Goal: Transaction & Acquisition: Purchase product/service

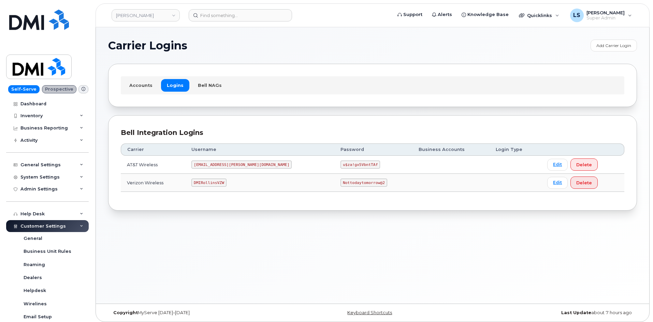
click at [340, 182] on code "Nottodaytomorrow@2" at bounding box center [363, 183] width 46 height 8
copy code "Nottodaytomorrow@2"
click at [340, 164] on code "u$za!gx5VbntTAf" at bounding box center [360, 165] width 40 height 8
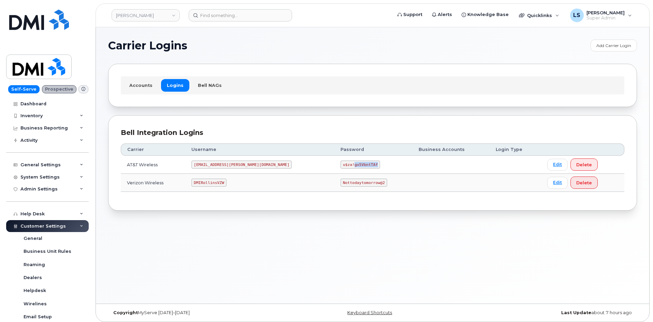
click at [340, 164] on code "u$za!gx5VbntTAf" at bounding box center [360, 165] width 40 height 8
copy code "u$za!gx5VbntTAf"
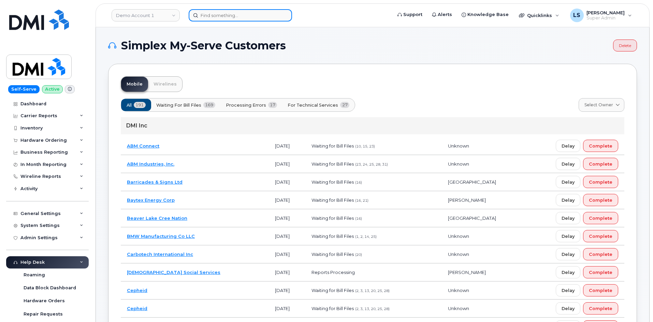
click at [257, 16] on input at bounding box center [240, 15] width 103 height 12
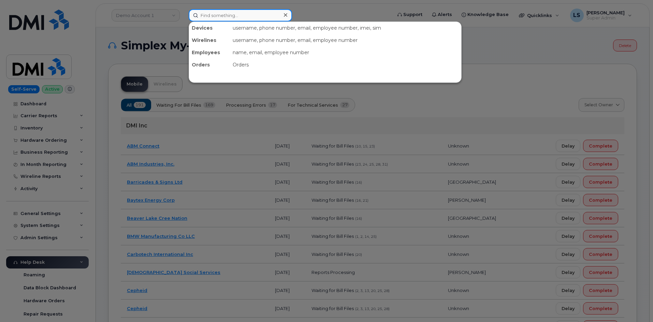
paste input "Viral [PERSON_NAME]"
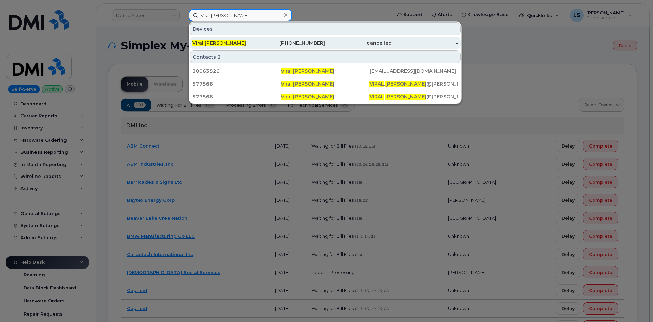
type input "Viral [PERSON_NAME]"
click at [261, 43] on div "[PHONE_NUMBER]" at bounding box center [292, 43] width 67 height 7
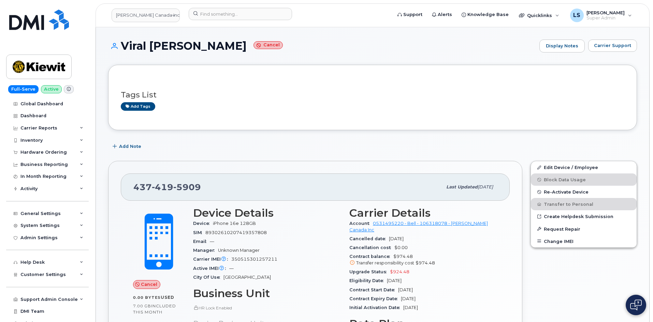
click at [248, 220] on div "Device iPhone 16e 128GB" at bounding box center [267, 223] width 148 height 9
click at [317, 236] on div "SIM 89302610207419357808" at bounding box center [267, 233] width 148 height 9
click at [67, 154] on div "Hardware Ordering" at bounding box center [47, 152] width 83 height 12
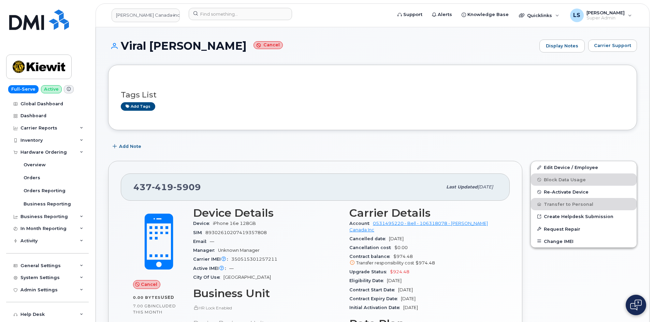
click at [260, 145] on div "Add Note" at bounding box center [372, 147] width 529 height 12
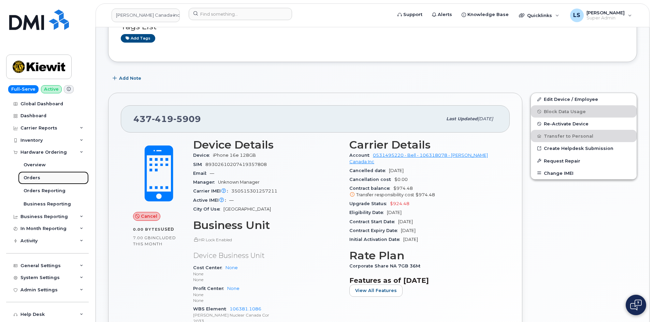
click at [55, 180] on link "Orders" at bounding box center [53, 178] width 71 height 13
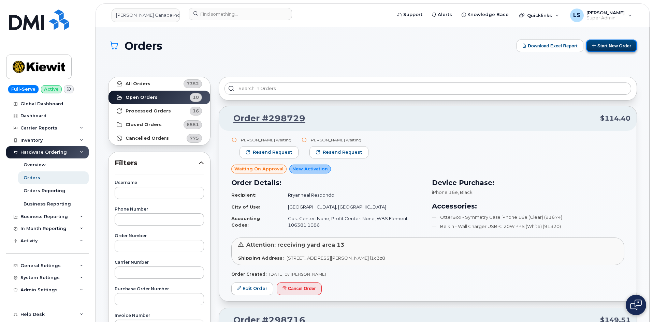
click at [600, 47] on button "Start New Order" at bounding box center [611, 46] width 51 height 13
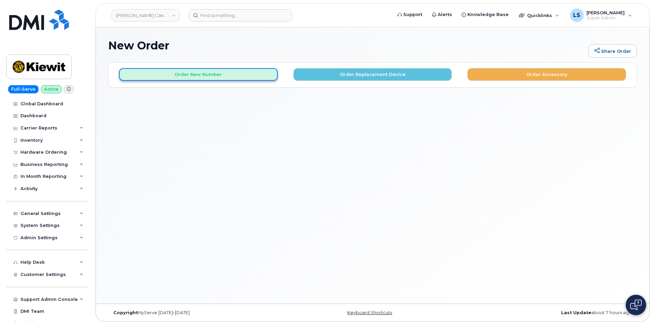
click at [198, 76] on button "Order New Number" at bounding box center [198, 74] width 159 height 13
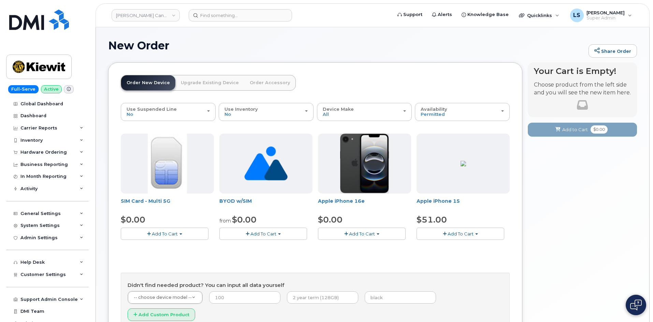
click at [369, 234] on span "Add To Cart" at bounding box center [362, 233] width 26 height 5
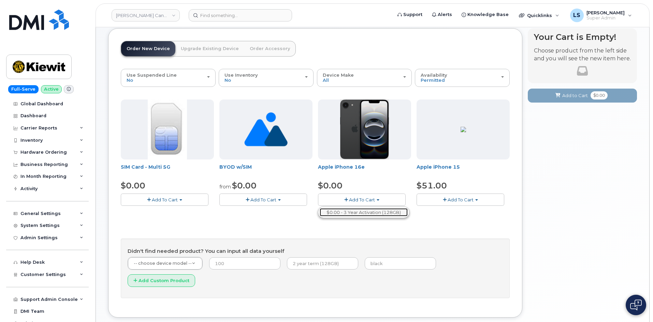
click at [361, 213] on link "$0.00 - 3 Year Activation (128GB)" at bounding box center [364, 212] width 88 height 9
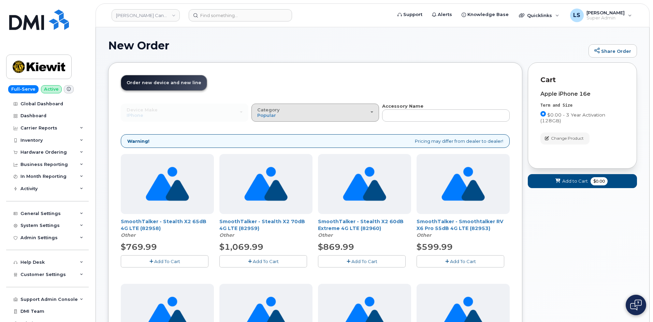
click at [308, 118] on button "Category Popular" at bounding box center [315, 113] width 128 height 18
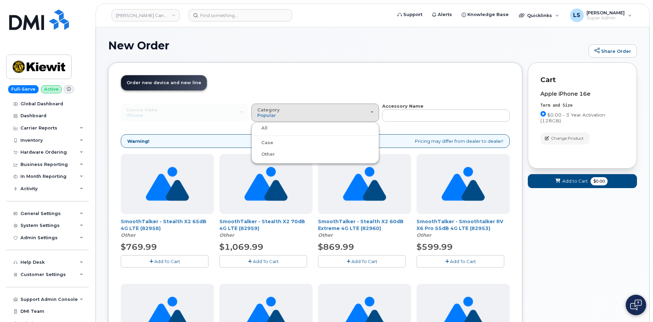
click at [268, 142] on label "Case" at bounding box center [263, 143] width 20 height 8
click at [0, 0] on input "Case" at bounding box center [0, 0] width 0 height 0
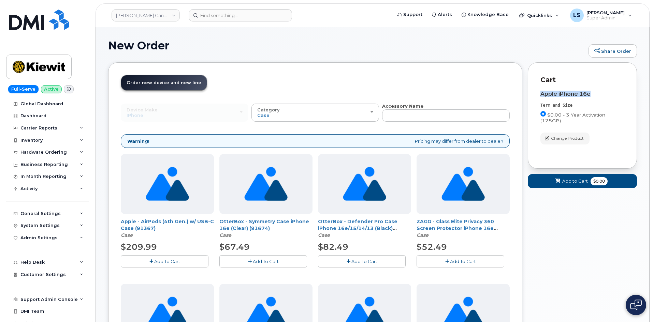
drag, startPoint x: 593, startPoint y: 93, endPoint x: 538, endPoint y: 94, distance: 54.9
click at [538, 94] on div "Cart Apple iPhone 16e Term and Size $0.00 - 3 Year Activation (128GB) Color Bla…" at bounding box center [582, 115] width 109 height 106
click at [538, 92] on div "Cart Apple iPhone 16e Term and Size $0.00 - 3 Year Activation (128GB) Color Bla…" at bounding box center [582, 115] width 109 height 106
drag, startPoint x: 432, startPoint y: 118, endPoint x: 428, endPoint y: 101, distance: 17.5
click at [432, 117] on input "text" at bounding box center [446, 116] width 128 height 12
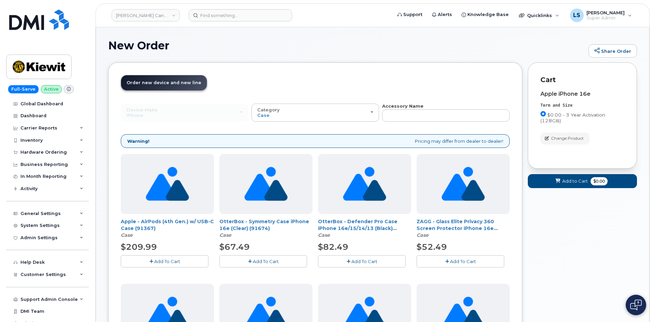
click at [421, 77] on header "Order New Device Upgrade Existing Device Order Accessory Order new device and n…" at bounding box center [315, 89] width 389 height 28
drag, startPoint x: 435, startPoint y: 116, endPoint x: 430, endPoint y: 92, distance: 25.0
click at [435, 116] on input "text" at bounding box center [446, 116] width 128 height 12
click at [425, 76] on header "Order New Device Upgrade Existing Device Order Accessory Order new device and n…" at bounding box center [315, 89] width 389 height 28
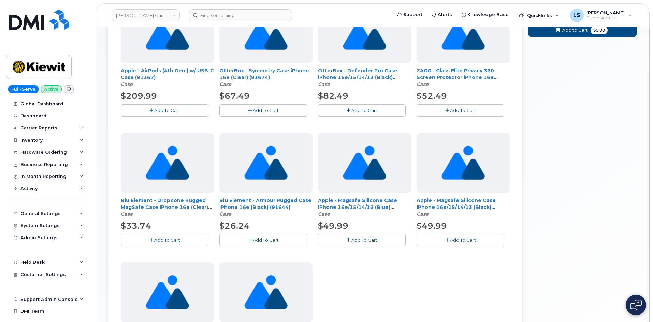
scroll to position [203, 0]
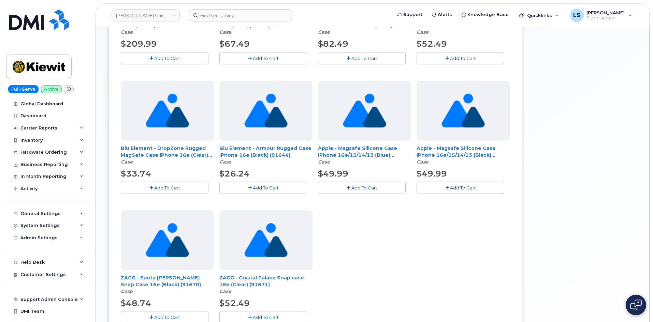
click at [471, 188] on span "Add To Cart" at bounding box center [463, 187] width 26 height 5
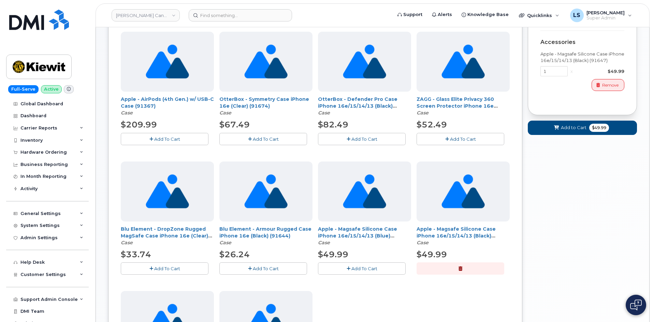
scroll to position [33, 0]
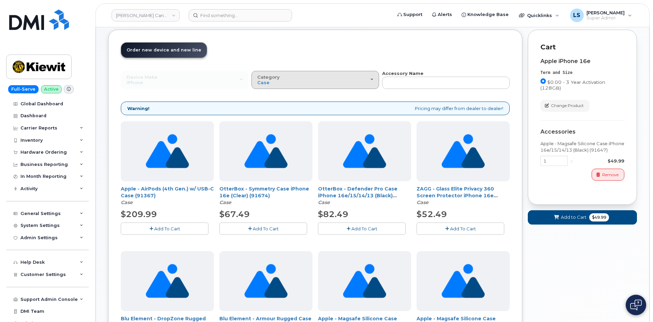
click at [292, 79] on div "Category Case" at bounding box center [315, 80] width 116 height 11
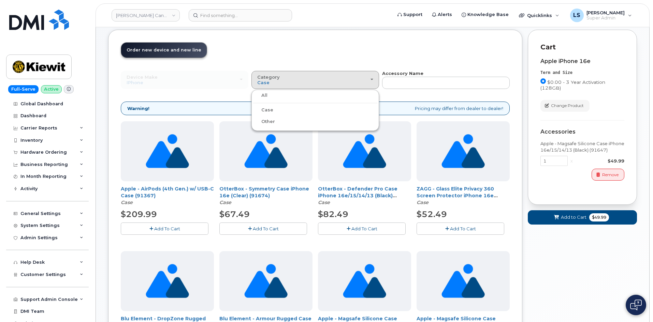
click at [280, 96] on div "All" at bounding box center [315, 95] width 124 height 8
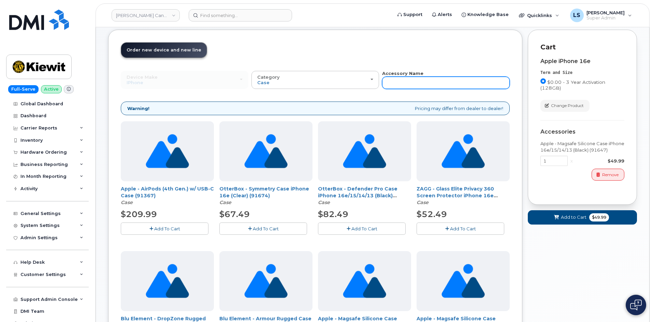
click at [434, 86] on input "text" at bounding box center [446, 83] width 128 height 12
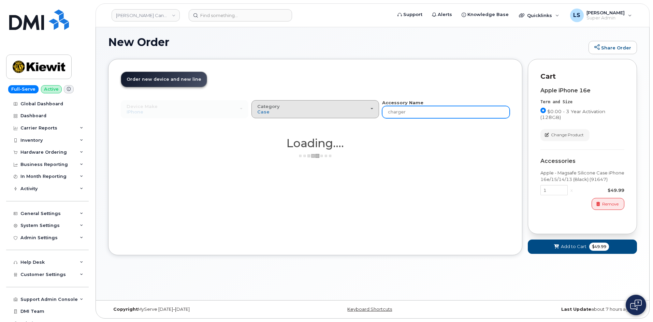
type input "charger"
click at [292, 115] on button "Category Case" at bounding box center [315, 109] width 128 height 18
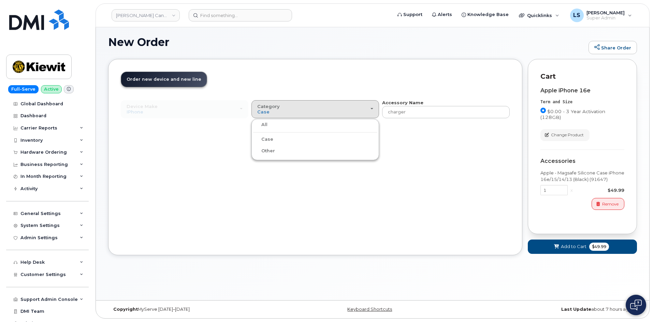
click at [264, 125] on label "All" at bounding box center [260, 125] width 14 height 8
click at [0, 0] on input "All" at bounding box center [0, 0] width 0 height 0
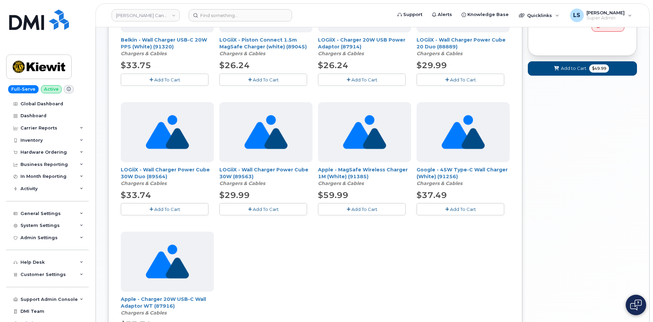
scroll to position [174, 0]
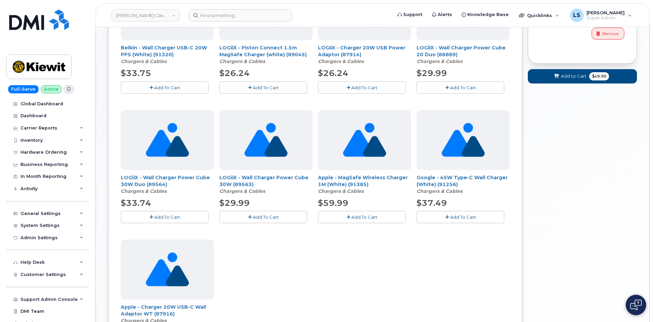
click at [469, 223] on div "Belkin - Wall Charger USB-C 20W PPS (White) (91320) Chargers & Cables $33.75 Ad…" at bounding box center [315, 171] width 389 height 383
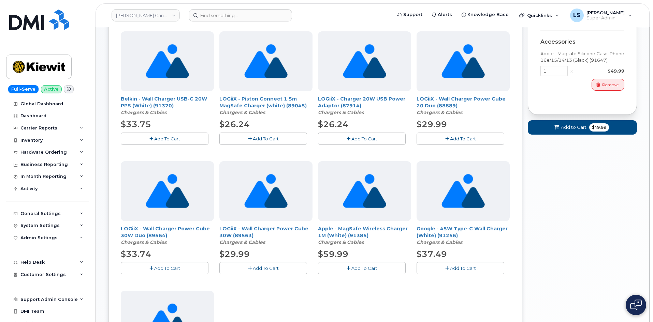
scroll to position [106, 0]
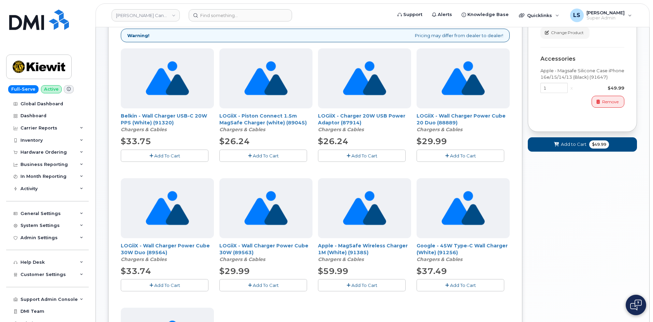
click at [159, 155] on span "Add To Cart" at bounding box center [167, 155] width 26 height 5
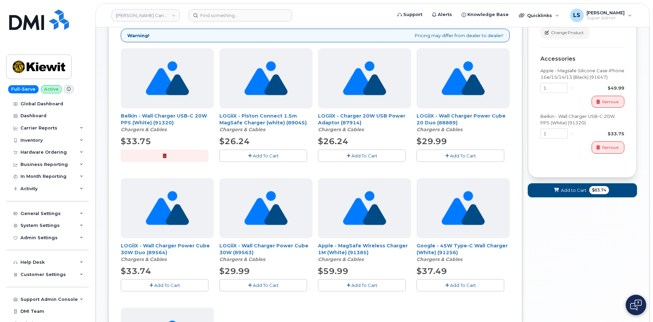
click at [591, 190] on span "$83.74" at bounding box center [599, 190] width 20 height 8
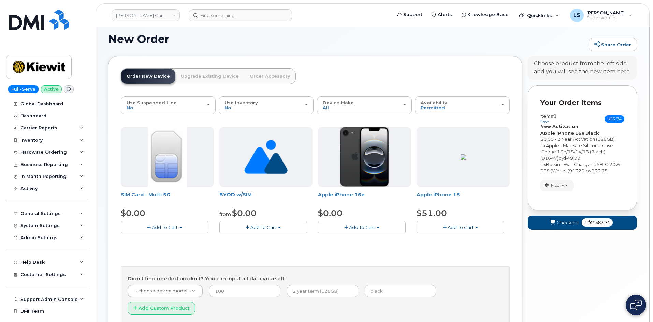
scroll to position [0, 0]
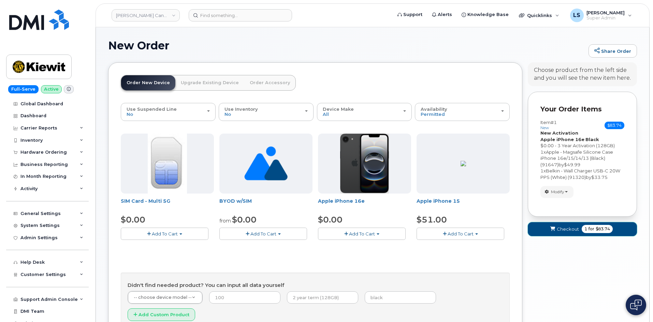
click at [585, 229] on span "1" at bounding box center [585, 229] width 3 height 6
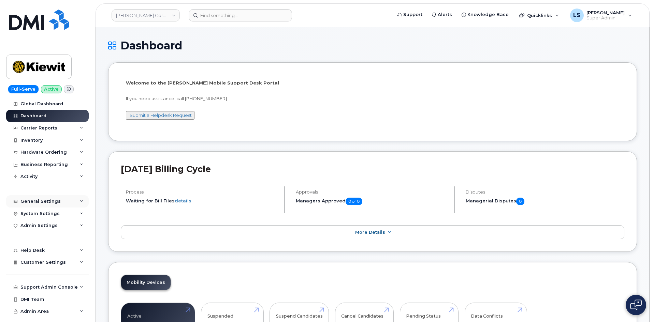
click at [51, 204] on div "General Settings" at bounding box center [40, 201] width 40 height 5
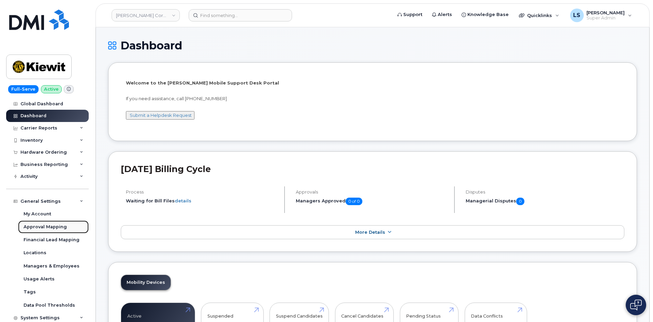
click at [49, 228] on div "Approval Mapping" at bounding box center [45, 227] width 43 height 6
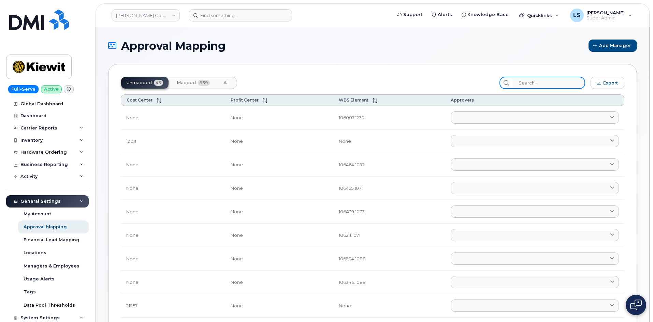
click at [533, 83] on input "search" at bounding box center [548, 83] width 73 height 12
paste input "106381.1072"
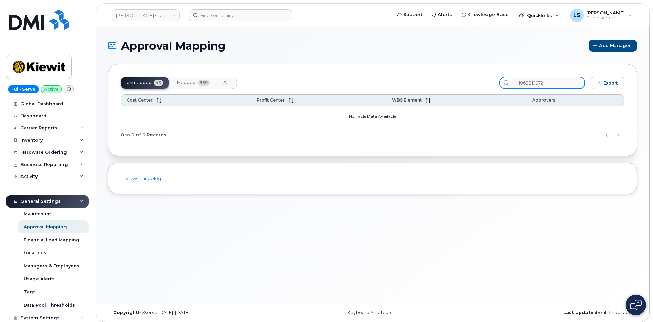
type input "106381.1072"
click at [192, 85] on span "Mapped" at bounding box center [186, 82] width 19 height 5
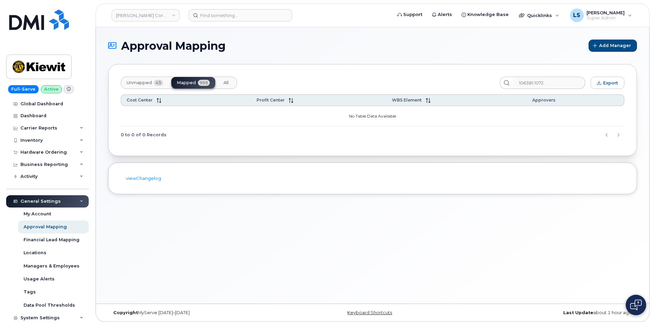
click at [216, 83] on div "Unmapped 43 Mapped 959 All" at bounding box center [179, 83] width 116 height 12
click at [225, 80] on span "All" at bounding box center [225, 82] width 5 height 5
click at [195, 85] on span "Mapped" at bounding box center [186, 82] width 19 height 5
click at [218, 78] on button "Unmapped 43" at bounding box center [226, 83] width 16 height 12
click at [189, 85] on button "Mapped 959" at bounding box center [193, 83] width 44 height 12
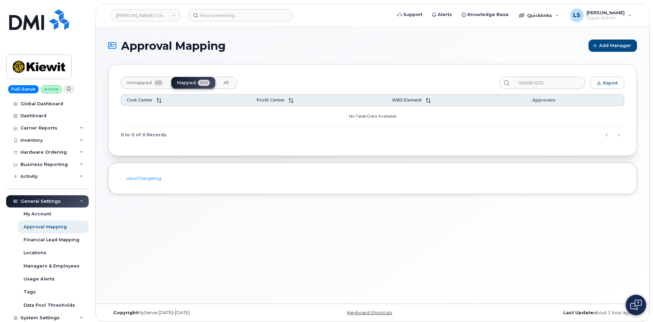
click at [221, 83] on button "All" at bounding box center [226, 83] width 16 height 12
click at [206, 81] on span "959" at bounding box center [204, 83] width 12 height 6
click at [218, 80] on button "Unmapped 43" at bounding box center [226, 83] width 16 height 12
drag, startPoint x: 201, startPoint y: 85, endPoint x: 222, endPoint y: 92, distance: 21.7
click at [201, 85] on span "959" at bounding box center [204, 83] width 12 height 6
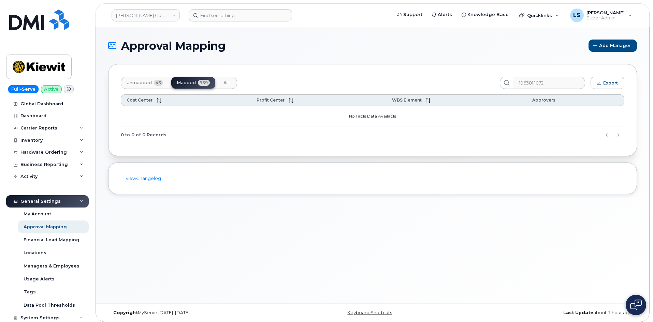
click at [233, 84] on button "All" at bounding box center [226, 83] width 16 height 12
drag, startPoint x: 191, startPoint y: 84, endPoint x: 227, endPoint y: 93, distance: 37.6
click at [191, 84] on span "Mapped" at bounding box center [186, 82] width 19 height 5
click at [370, 116] on td "No Table Data Available" at bounding box center [373, 116] width 504 height 20
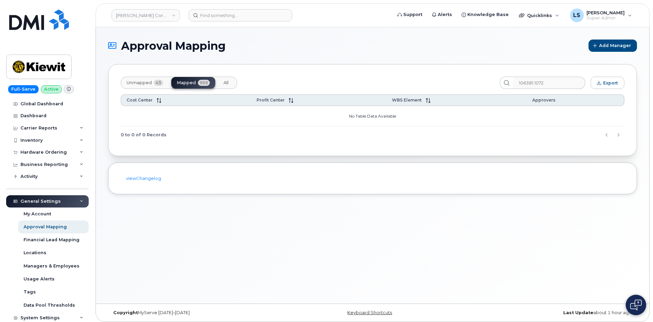
click at [358, 116] on td "No Table Data Available" at bounding box center [373, 116] width 504 height 20
click at [338, 118] on td "No Table Data Available" at bounding box center [373, 116] width 504 height 20
click at [349, 114] on td "No Table Data Available" at bounding box center [373, 116] width 504 height 20
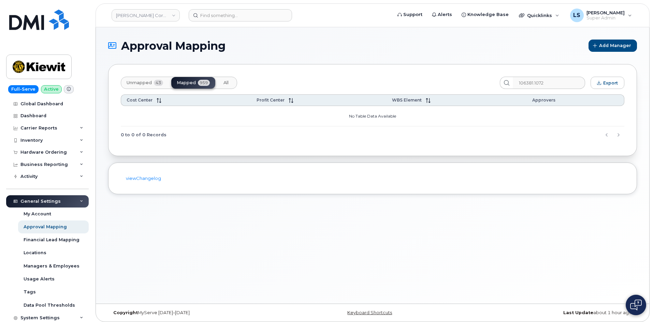
click at [358, 116] on td "No Table Data Available" at bounding box center [373, 116] width 504 height 20
click at [359, 116] on td "No Table Data Available" at bounding box center [373, 116] width 504 height 20
click at [370, 117] on td "No Table Data Available" at bounding box center [373, 116] width 504 height 20
click at [230, 17] on input at bounding box center [240, 15] width 103 height 12
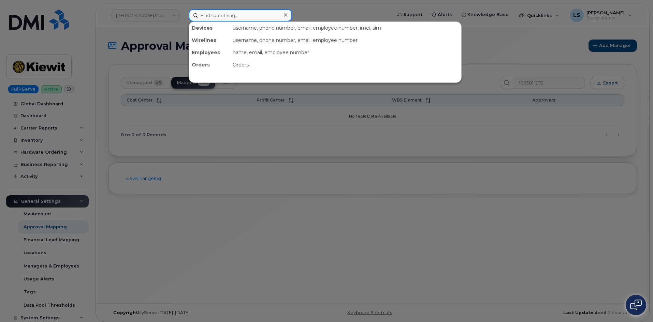
paste input "Viral [PERSON_NAME]"
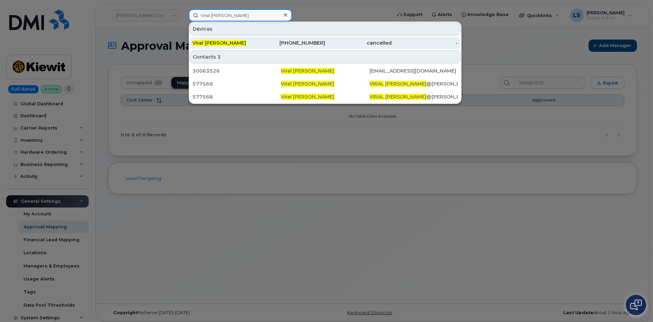
type input "Viral [PERSON_NAME]"
click at [243, 42] on div "Viral [PERSON_NAME]" at bounding box center [225, 43] width 67 height 7
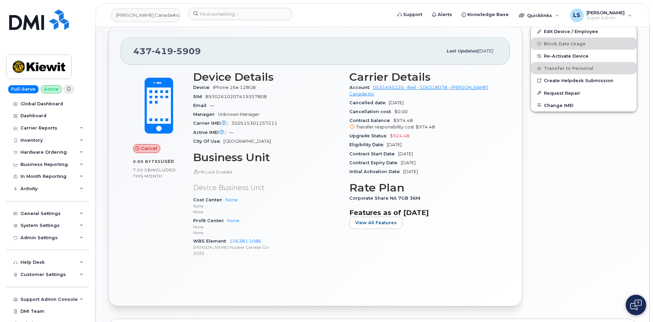
scroll to position [136, 0]
drag, startPoint x: 261, startPoint y: 240, endPoint x: 229, endPoint y: 240, distance: 32.1
click at [229, 240] on div "WBS Element 106381.1086 [PERSON_NAME] Nuclear Canada Cor 2033" at bounding box center [267, 247] width 148 height 21
copy link "106381.1086"
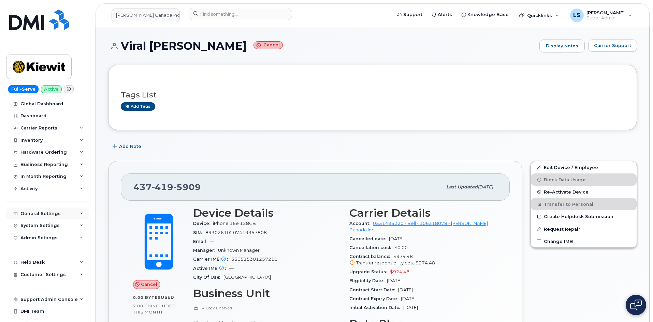
click at [62, 216] on div "General Settings" at bounding box center [47, 214] width 83 height 12
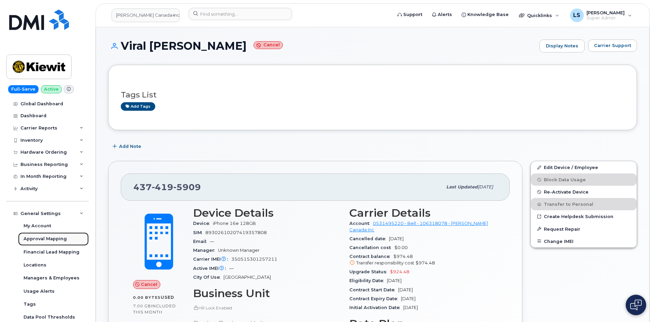
click at [57, 242] on div "Approval Mapping" at bounding box center [45, 239] width 43 height 6
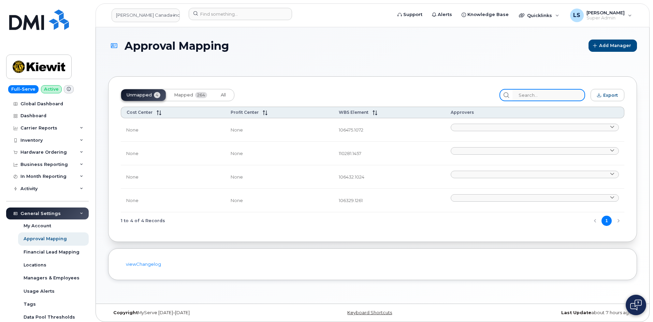
click at [543, 93] on input "search" at bounding box center [548, 95] width 73 height 12
paste input "106381.1086"
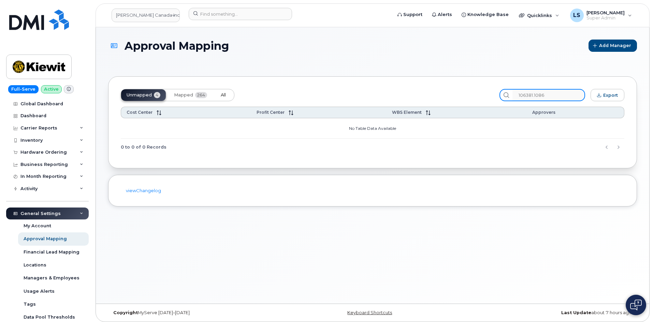
type input "106381.1086"
click at [221, 94] on span "All" at bounding box center [223, 94] width 5 height 5
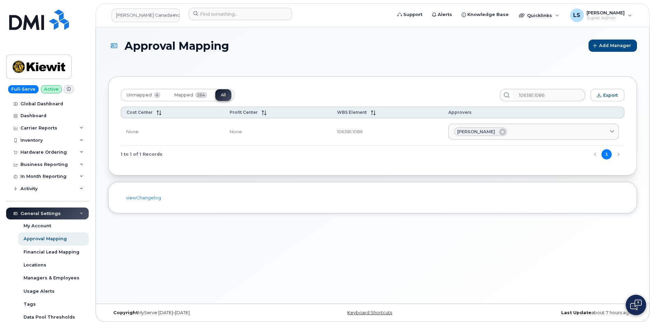
click at [228, 131] on td "None" at bounding box center [277, 132] width 107 height 28
click at [350, 131] on td "106381.1086" at bounding box center [387, 132] width 111 height 28
drag, startPoint x: 356, startPoint y: 133, endPoint x: 319, endPoint y: 129, distance: 36.7
click at [321, 130] on tr "None None 106381.1086 [PERSON_NAME] [PERSON_NAME] [PERSON_NAME][EMAIL_ADDRESS][…" at bounding box center [373, 132] width 504 height 28
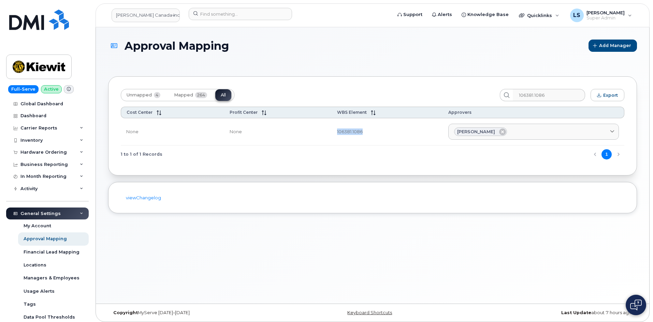
copy tr "106381.1086"
click at [381, 127] on td "106381.1086" at bounding box center [387, 132] width 111 height 28
drag, startPoint x: 329, startPoint y: 131, endPoint x: 399, endPoint y: 127, distance: 70.4
click at [398, 126] on td "106381.1086" at bounding box center [387, 132] width 111 height 28
copy td "106381.1086"
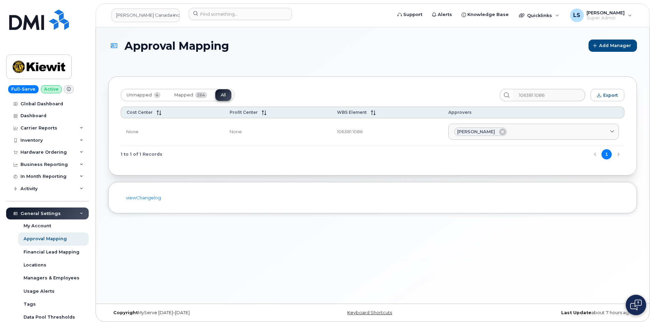
click at [385, 86] on div "Unmapped 4 Mapped 264 All 106381.1086 Export Cost Center Profit Center WBS Elem…" at bounding box center [372, 125] width 529 height 99
click at [352, 130] on td "106381.1086" at bounding box center [387, 132] width 111 height 28
click at [362, 87] on div "Unmapped 4 Mapped 264 All 106381.1086 Export Cost Center Profit Center WBS Elem…" at bounding box center [372, 125] width 529 height 99
click at [73, 149] on div "Hardware Ordering" at bounding box center [47, 152] width 83 height 12
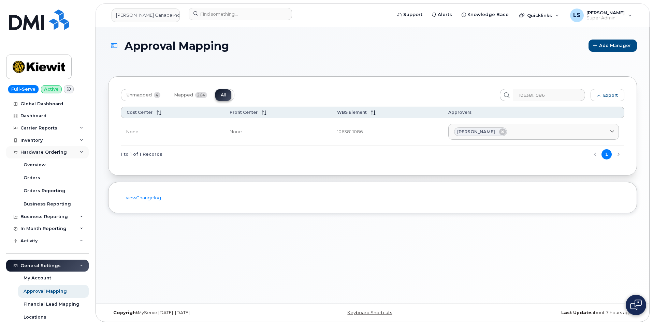
click at [75, 153] on div "Hardware Ordering" at bounding box center [47, 152] width 83 height 12
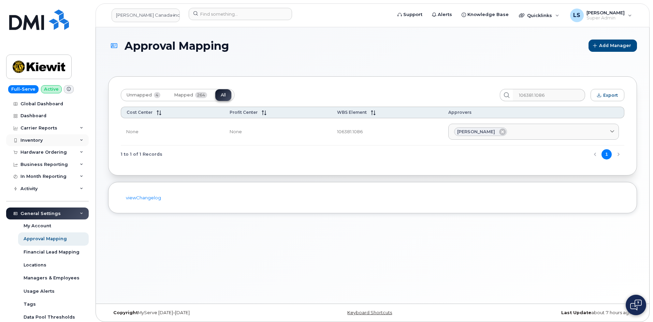
click at [81, 141] on icon at bounding box center [81, 140] width 3 height 3
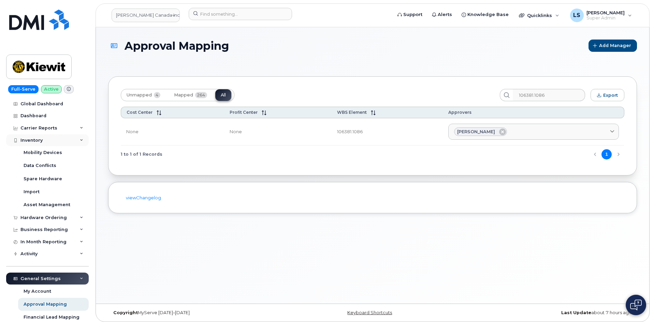
click at [80, 141] on icon at bounding box center [81, 140] width 3 height 3
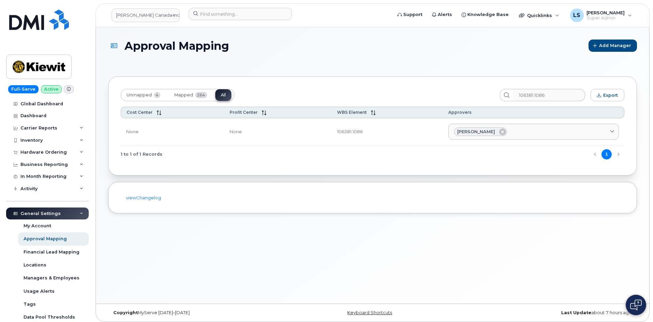
click at [353, 73] on section "Approval Mapping Add Manager Unmapped 4 Mapped 264 All 106381.1086 Export Cost …" at bounding box center [372, 127] width 529 height 174
drag, startPoint x: 341, startPoint y: 137, endPoint x: 294, endPoint y: 153, distance: 50.3
click at [295, 148] on div "Cost Center Profit Center WBS Element Approvers None None 106381.1086 [PERSON_N…" at bounding box center [373, 135] width 504 height 56
click at [350, 87] on div "Unmapped 4 Mapped 264 All 106381.1086 Export Cost Center Profit Center WBS Elem…" at bounding box center [372, 125] width 529 height 99
drag, startPoint x: 330, startPoint y: 134, endPoint x: 359, endPoint y: 129, distance: 29.1
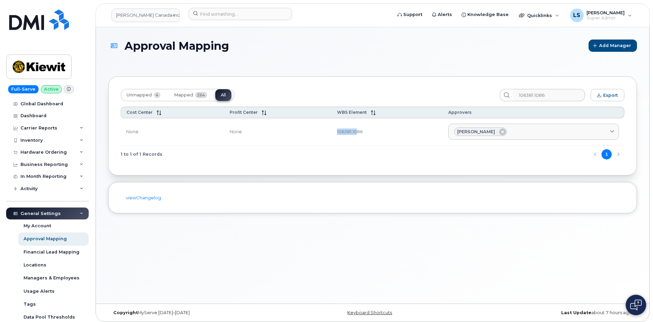
click at [353, 129] on td "106381.1086" at bounding box center [387, 132] width 111 height 28
click at [363, 134] on td "106381.1086" at bounding box center [387, 132] width 111 height 28
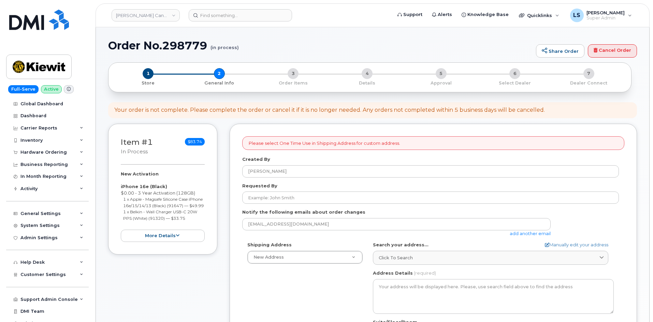
select select
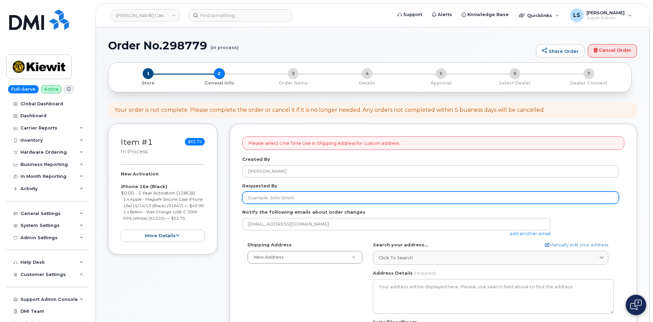
click at [285, 200] on input "Requested By" at bounding box center [430, 198] width 377 height 12
paste input "Viral [PERSON_NAME]"
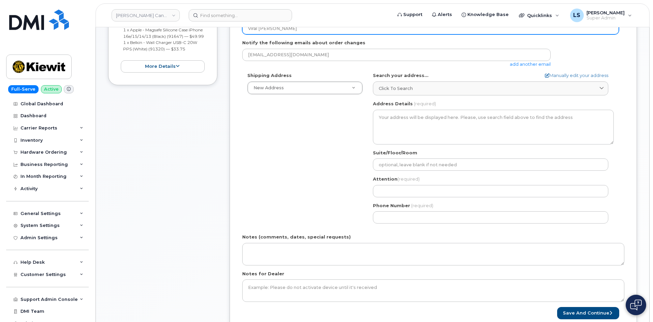
scroll to position [136, 0]
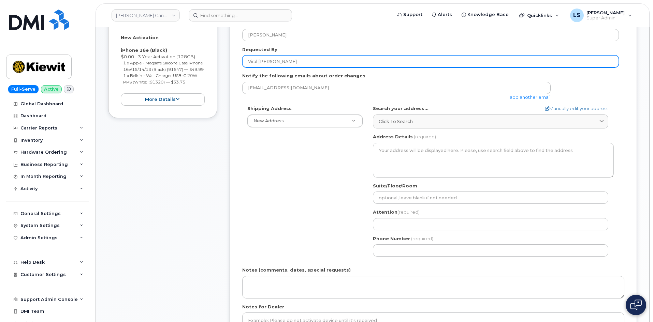
type input "Viral [PERSON_NAME]"
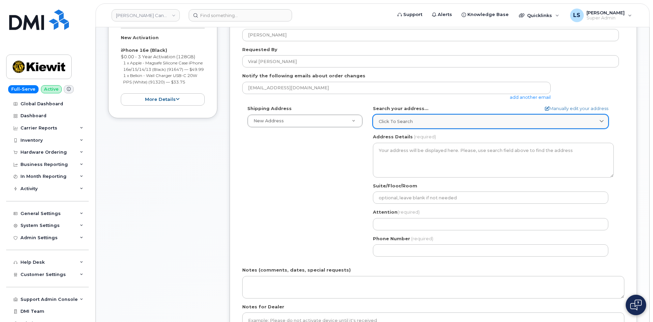
click at [426, 122] on div "Click to search" at bounding box center [491, 121] width 224 height 6
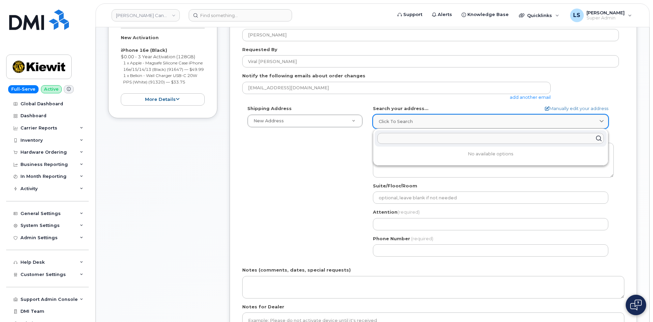
paste input "[STREET_ADDRESS]"
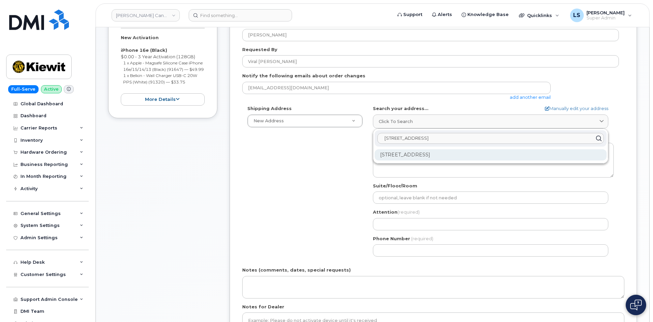
type input "[STREET_ADDRESS]"
click at [461, 155] on div "[STREET_ADDRESS]" at bounding box center [491, 154] width 232 height 11
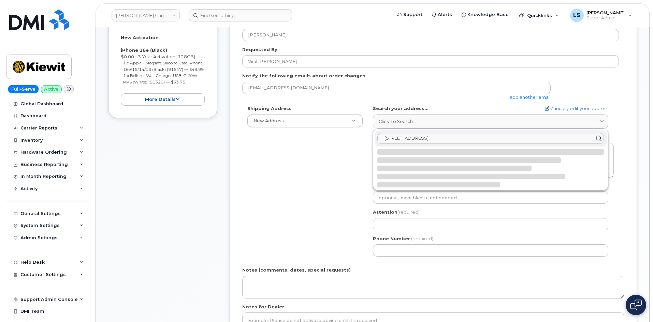
select select
type textarea "[STREET_ADDRESS]"
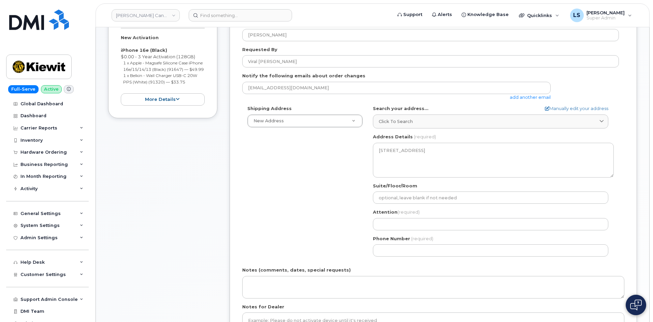
click at [314, 161] on div "Shipping Address New Address New Address Beaver Marine Limited [GEOGRAPHIC_DATA…" at bounding box center [430, 183] width 377 height 157
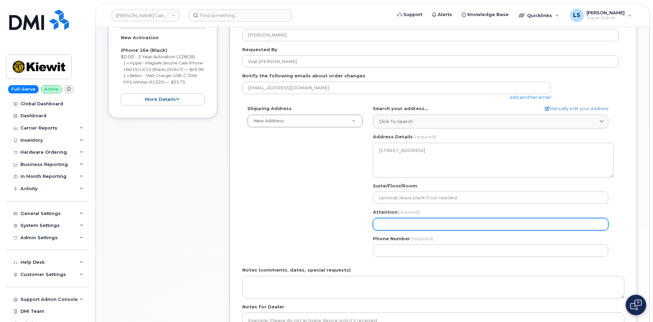
click at [413, 223] on input "Attention (required)" at bounding box center [490, 224] width 235 height 12
paste input "Viral [PERSON_NAME]"
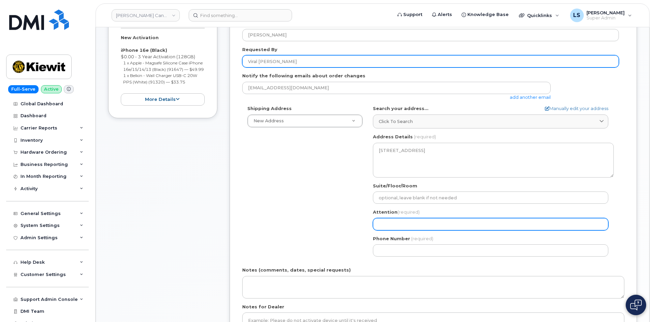
select select
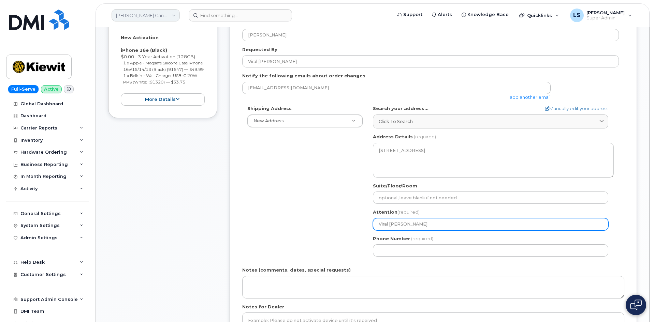
type input "Viral [PERSON_NAME]"
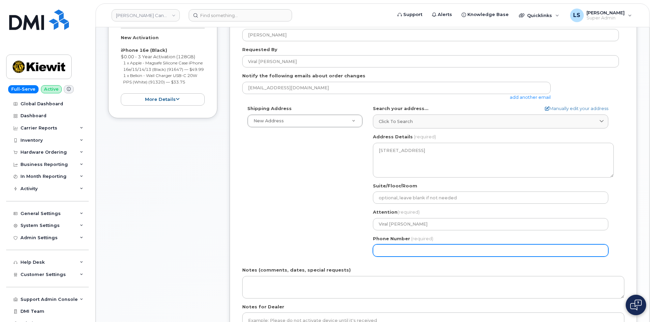
click at [393, 249] on input "Phone Number" at bounding box center [490, 251] width 235 height 12
paste input "6132437645"
select select
type input "6132437645"
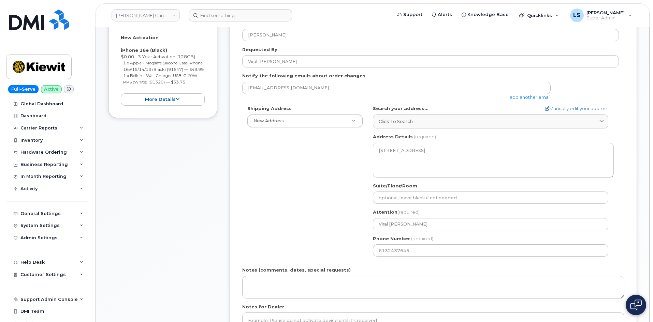
click at [307, 223] on div "Shipping Address New Address New Address Beaver Marine Limited [GEOGRAPHIC_DATA…" at bounding box center [430, 183] width 377 height 157
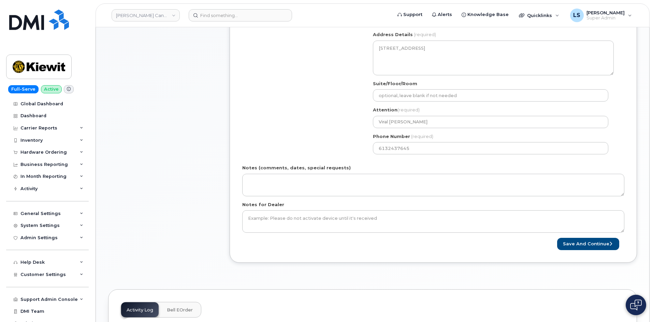
scroll to position [0, 0]
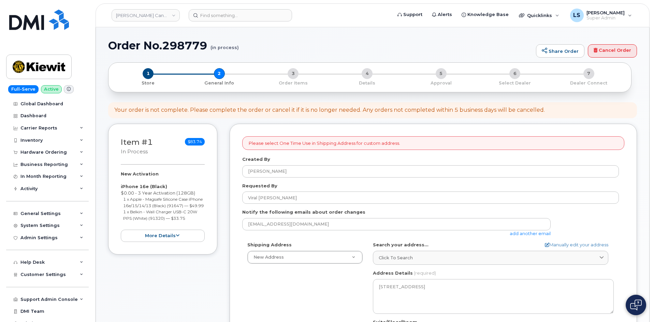
drag, startPoint x: 397, startPoint y: 143, endPoint x: 391, endPoint y: 147, distance: 7.1
click at [397, 143] on p "Please select One Time Use in Shipping Address for custom address." at bounding box center [324, 143] width 151 height 6
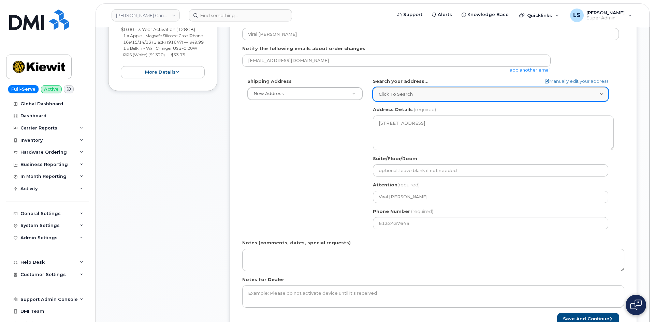
scroll to position [68, 0]
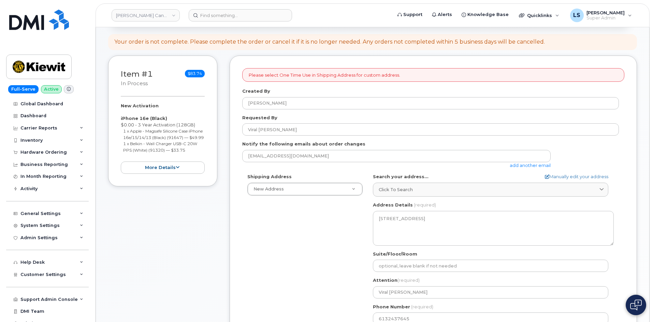
click at [311, 74] on p "Please select One Time Use in Shipping Address for custom address." at bounding box center [324, 75] width 151 height 6
click at [362, 69] on div "Please select One Time Use in Shipping Address for custom address." at bounding box center [433, 75] width 382 height 14
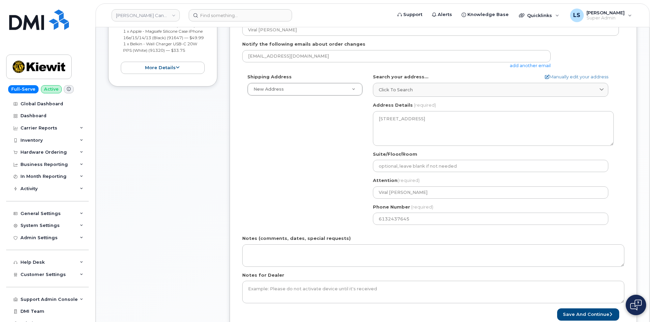
scroll to position [171, 0]
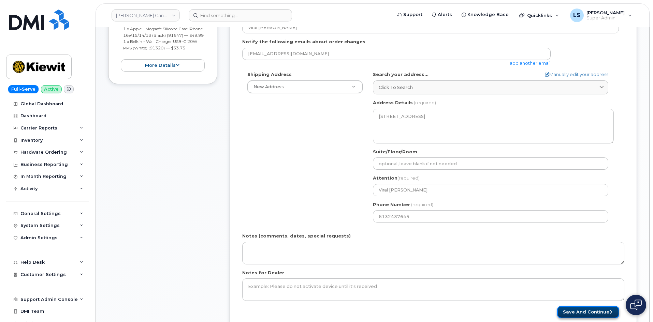
click at [580, 315] on button "Save and Continue" at bounding box center [588, 312] width 62 height 13
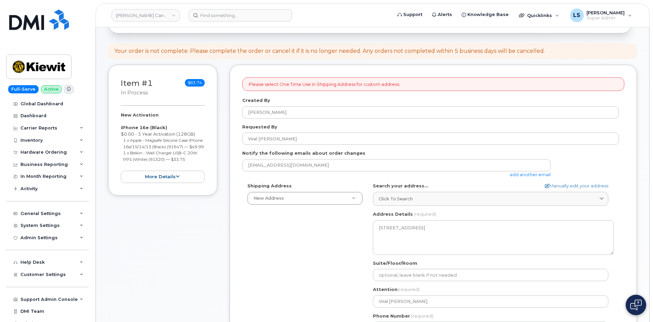
scroll to position [0, 0]
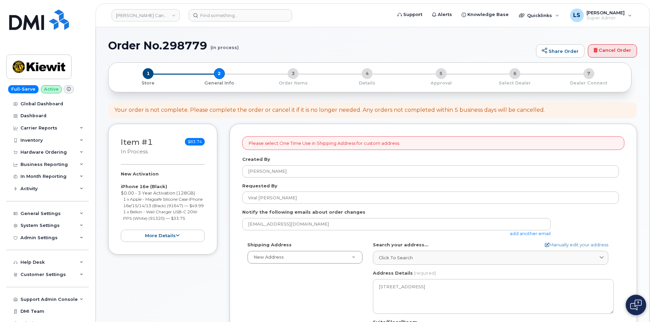
drag, startPoint x: 209, startPoint y: 45, endPoint x: 92, endPoint y: 58, distance: 118.1
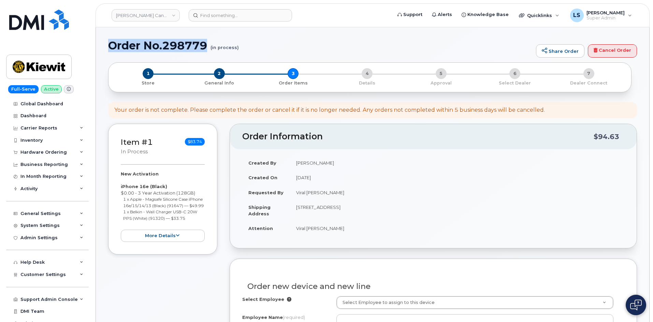
drag, startPoint x: 208, startPoint y: 44, endPoint x: 110, endPoint y: 51, distance: 98.8
click at [111, 45] on h1 "Order No.298779 (in process)" at bounding box center [320, 46] width 424 height 12
copy h1 "Order No.298779"
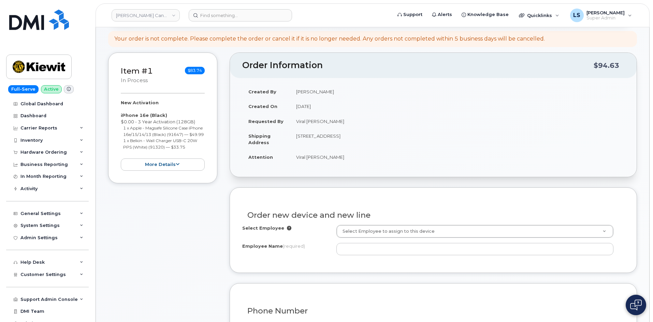
scroll to position [171, 0]
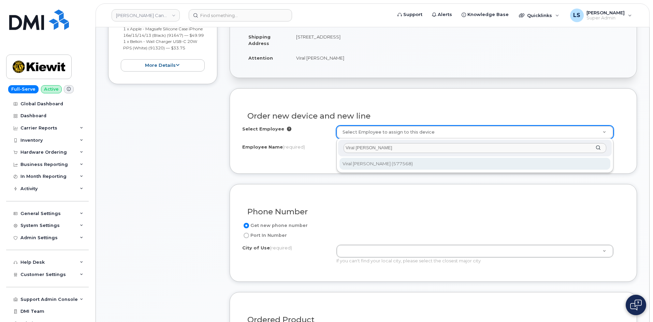
type input "Viral [PERSON_NAME]"
type input "2985856"
type input "Viral [PERSON_NAME]"
select select
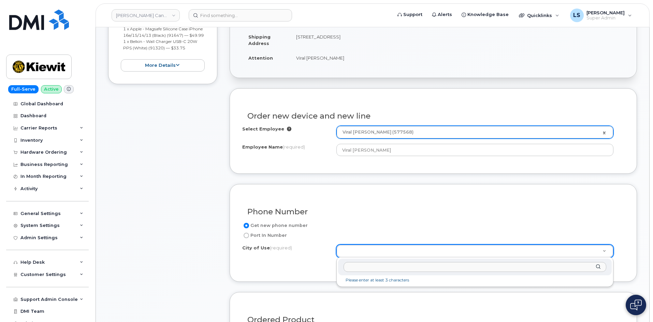
paste input "L1J 1R6"
click at [354, 266] on input "L1J 1R6" at bounding box center [475, 267] width 263 height 10
type input "L1J R6"
drag, startPoint x: 362, startPoint y: 267, endPoint x: 320, endPoint y: 267, distance: 42.0
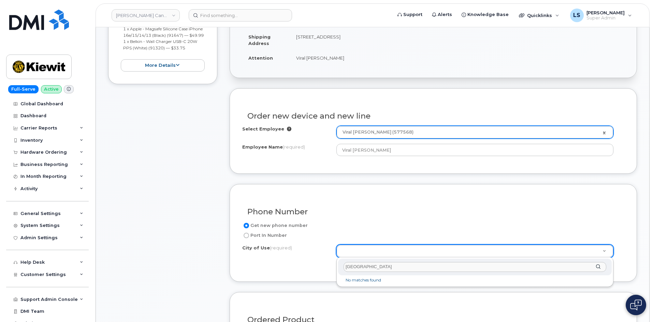
drag, startPoint x: 360, startPoint y: 269, endPoint x: 290, endPoint y: 268, distance: 70.3
paste input "Oshawa"
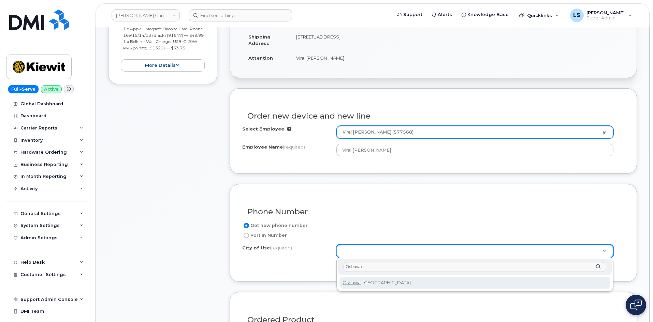
type input "Oshawa"
drag, startPoint x: 410, startPoint y: 280, endPoint x: 396, endPoint y: 287, distance: 16.2
type input "4576"
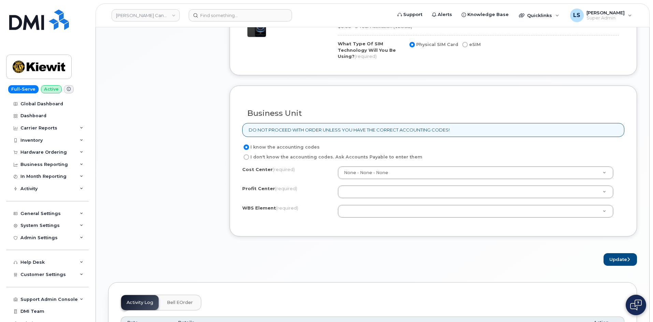
scroll to position [546, 0]
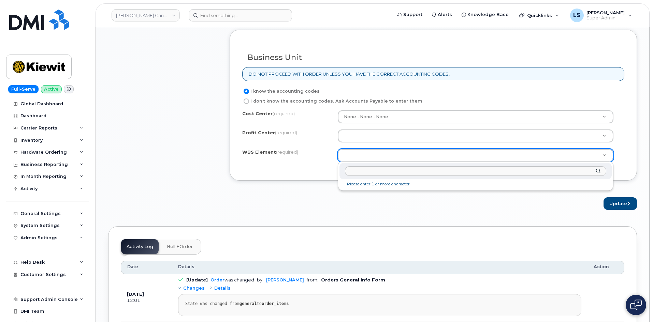
paste input "106381.1086"
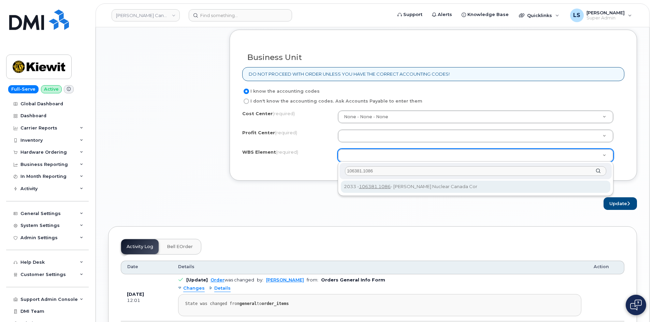
type input "106381.1086"
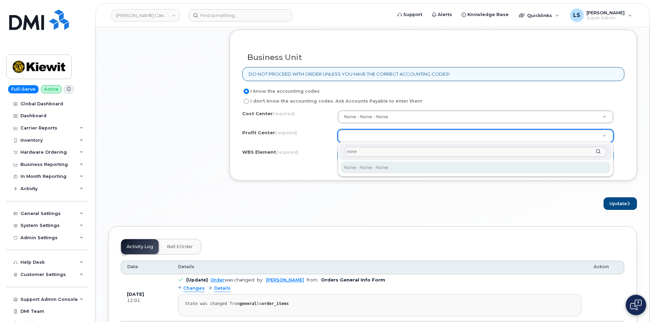
type input "none"
drag, startPoint x: 450, startPoint y: 167, endPoint x: 446, endPoint y: 151, distance: 16.5
select select "None"
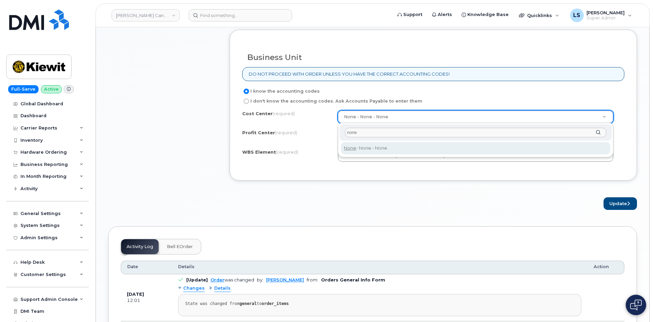
type input "none"
type input "None"
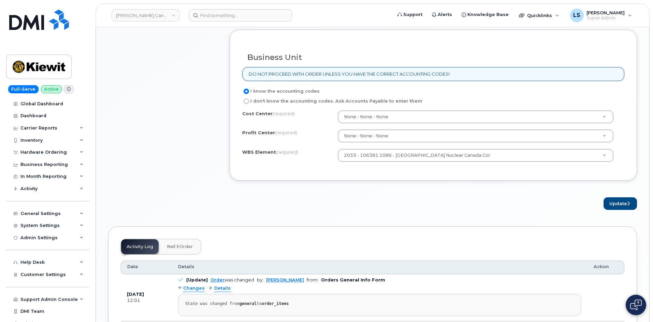
click at [544, 226] on div "× Share This Order If you want to allow others to create or edit orders, share …" at bounding box center [372, 16] width 529 height 999
click at [611, 206] on button "Update" at bounding box center [619, 204] width 33 height 13
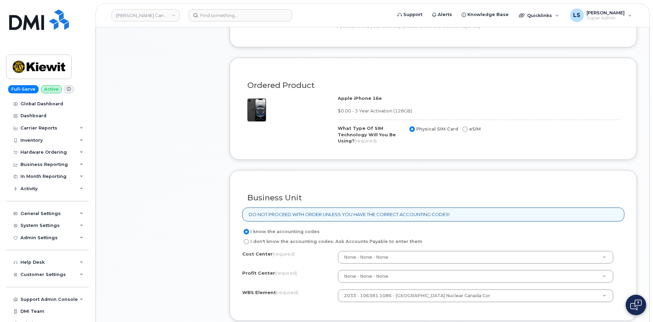
scroll to position [307, 0]
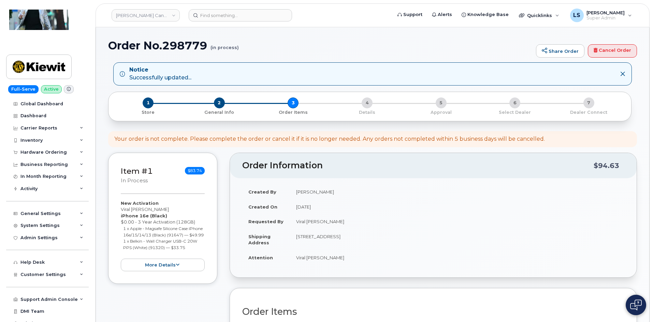
click at [176, 79] on div "Notice Successfully updated..." at bounding box center [160, 74] width 62 height 16
click at [319, 55] on div "Order No.298779 (in process) Share Order Cancel Order" at bounding box center [372, 51] width 529 height 23
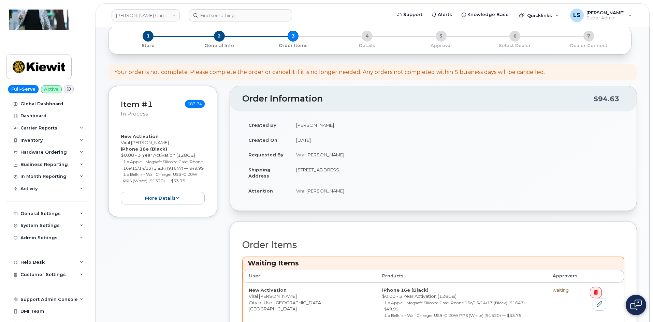
scroll to position [171, 0]
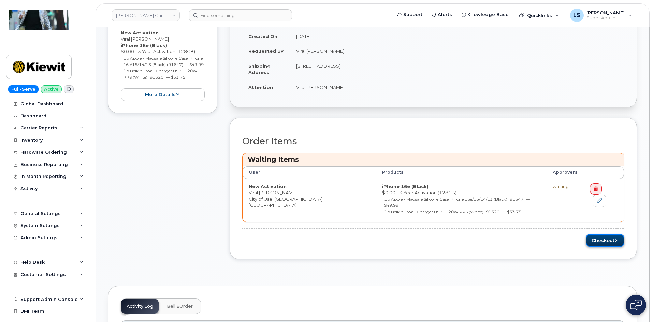
click at [600, 237] on button "Checkout" at bounding box center [605, 240] width 39 height 13
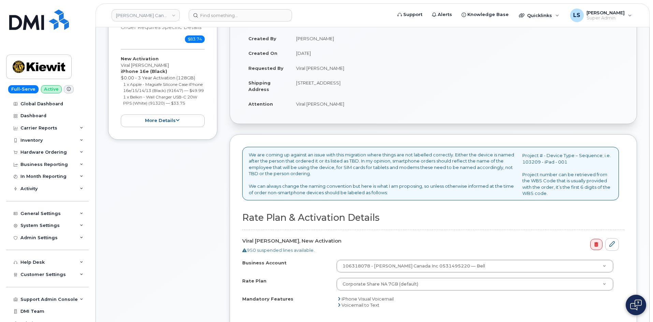
scroll to position [239, 0]
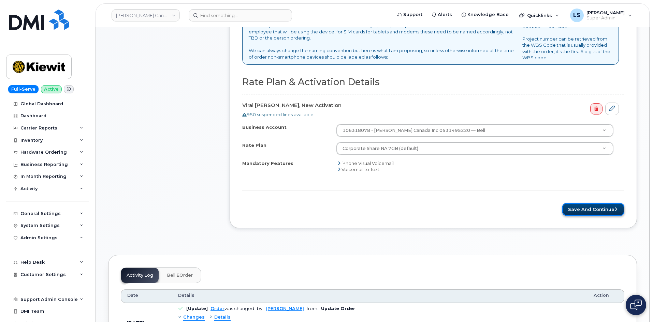
click at [616, 211] on icon "submit" at bounding box center [615, 209] width 3 height 4
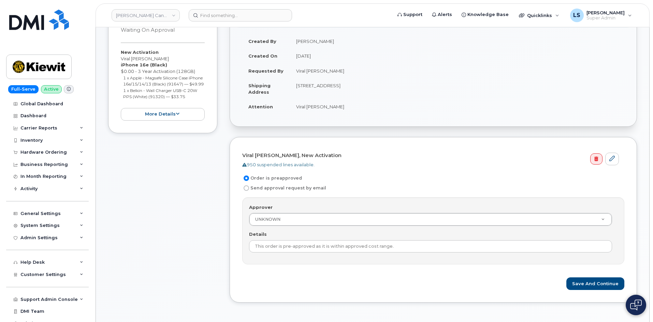
scroll to position [171, 0]
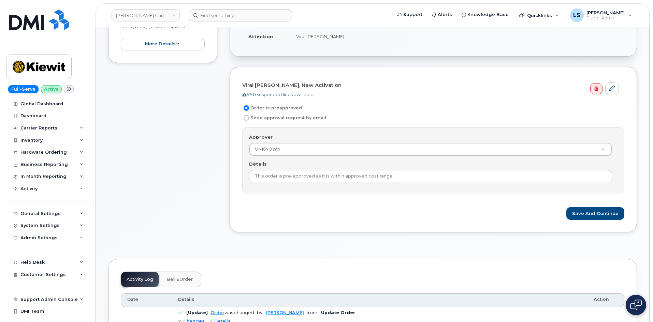
click at [346, 202] on form "Viral [PERSON_NAME], New Activation 950 suspended lines available. Order is pre…" at bounding box center [433, 149] width 382 height 141
click at [294, 120] on label "Send approval request by email" at bounding box center [284, 118] width 84 height 8
click at [249, 120] on input "Send approval request by email" at bounding box center [246, 117] width 5 height 5
radio input "true"
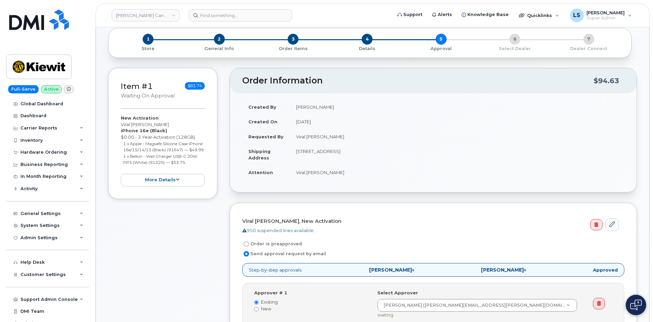
scroll to position [0, 0]
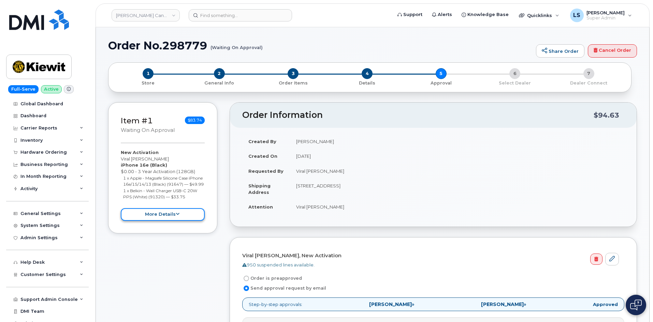
click at [174, 220] on button "more details" at bounding box center [163, 214] width 84 height 13
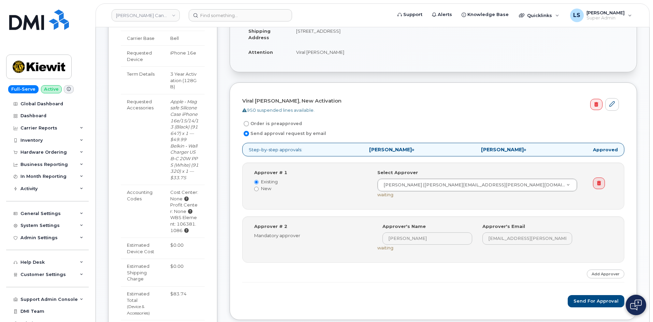
scroll to position [239, 0]
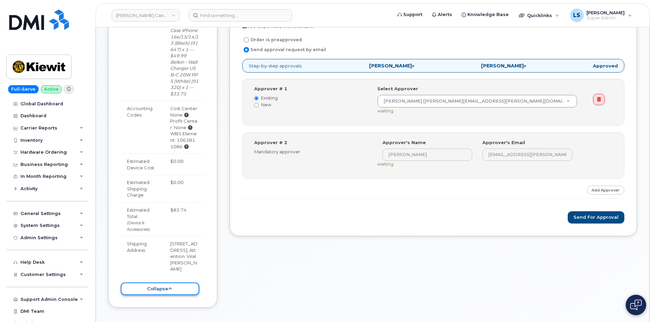
click at [166, 285] on button "collapse" at bounding box center [160, 289] width 78 height 13
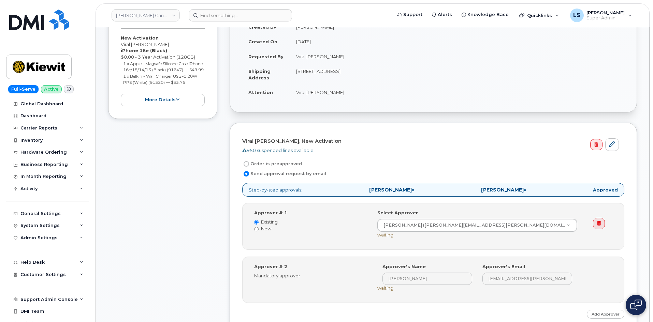
scroll to position [102, 0]
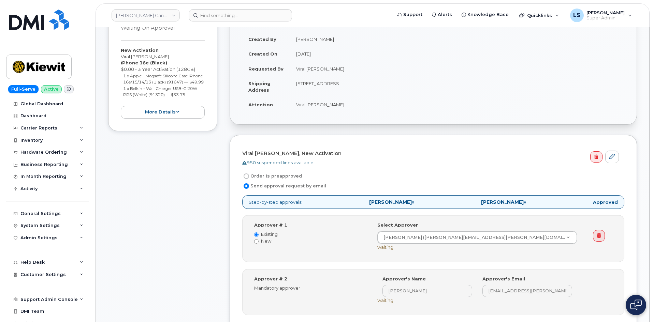
click at [271, 174] on label "Order is preapproved" at bounding box center [272, 176] width 60 height 8
click at [249, 174] on input "Order is preapproved" at bounding box center [246, 176] width 5 height 5
radio input "true"
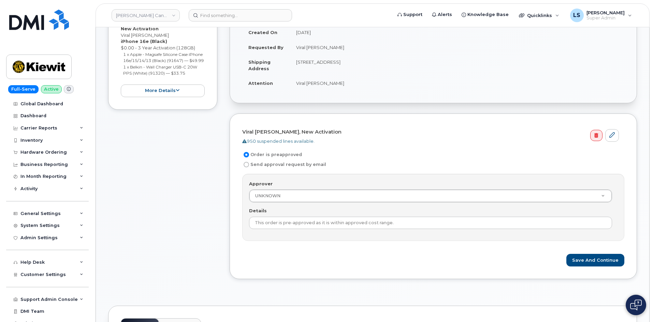
scroll to position [171, 0]
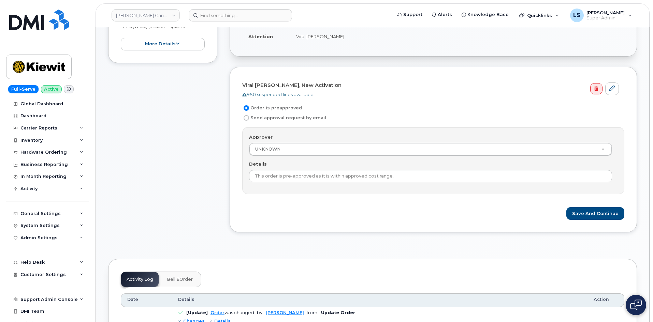
click at [251, 120] on label "Send approval request by email" at bounding box center [284, 118] width 84 height 8
click at [249, 120] on input "Send approval request by email" at bounding box center [246, 117] width 5 height 5
radio input "true"
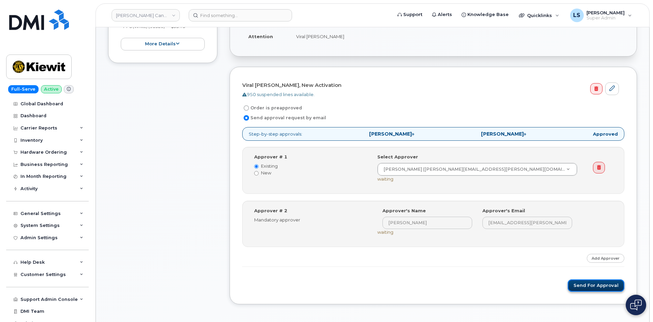
click at [587, 288] on button "Send for Approval" at bounding box center [596, 286] width 57 height 13
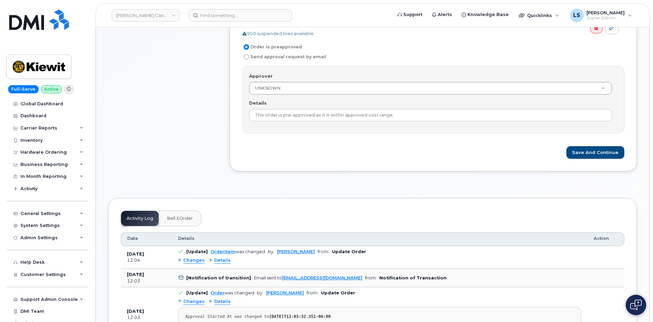
scroll to position [136, 0]
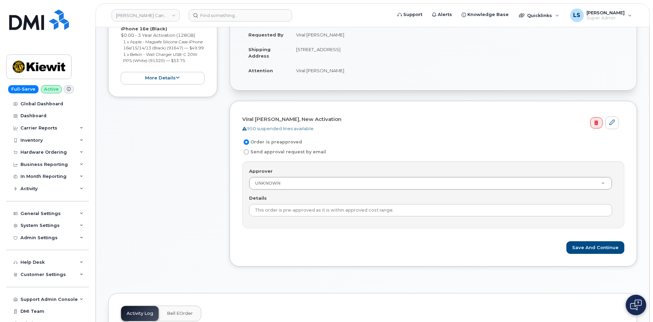
click at [262, 152] on label "Send approval request by email" at bounding box center [284, 152] width 84 height 8
click at [249, 152] on input "Send approval request by email" at bounding box center [246, 151] width 5 height 5
radio input "true"
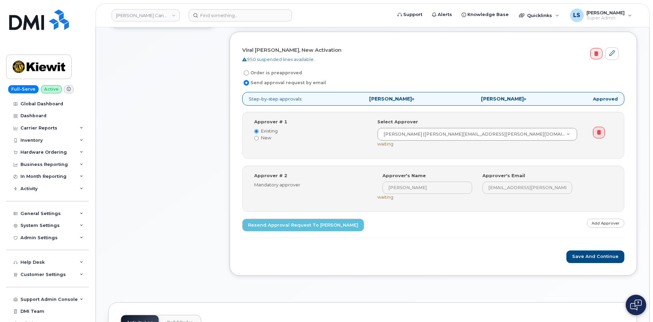
scroll to position [205, 0]
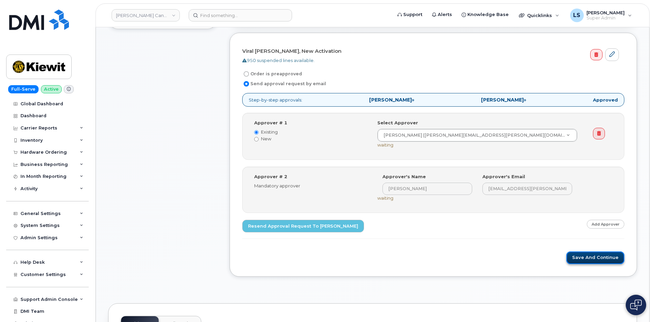
click at [599, 257] on button "Save and Continue" at bounding box center [595, 258] width 58 height 13
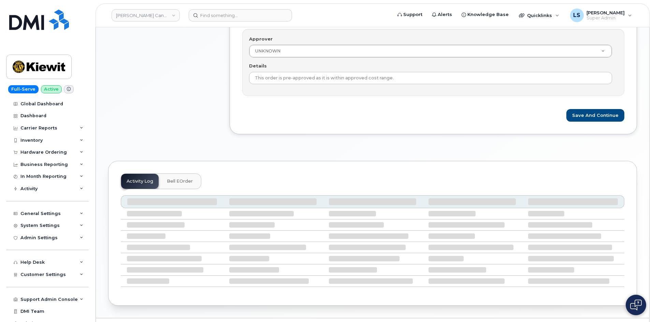
scroll to position [287, 0]
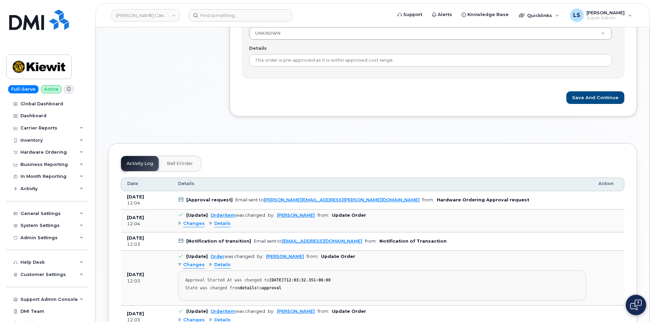
click at [246, 197] on td "[Approval request] Email sent to [PERSON_NAME][EMAIL_ADDRESS][PERSON_NAME][DOMA…" at bounding box center [382, 200] width 420 height 18
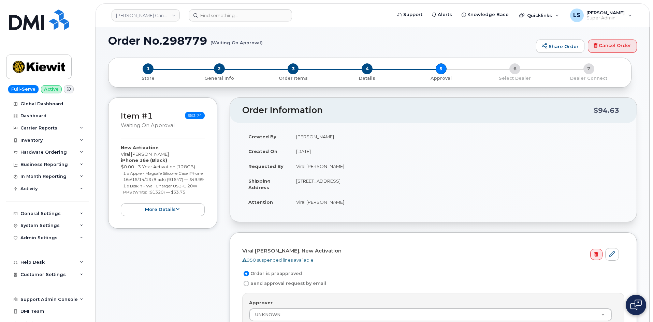
scroll to position [0, 0]
